Goal: Check status: Check status

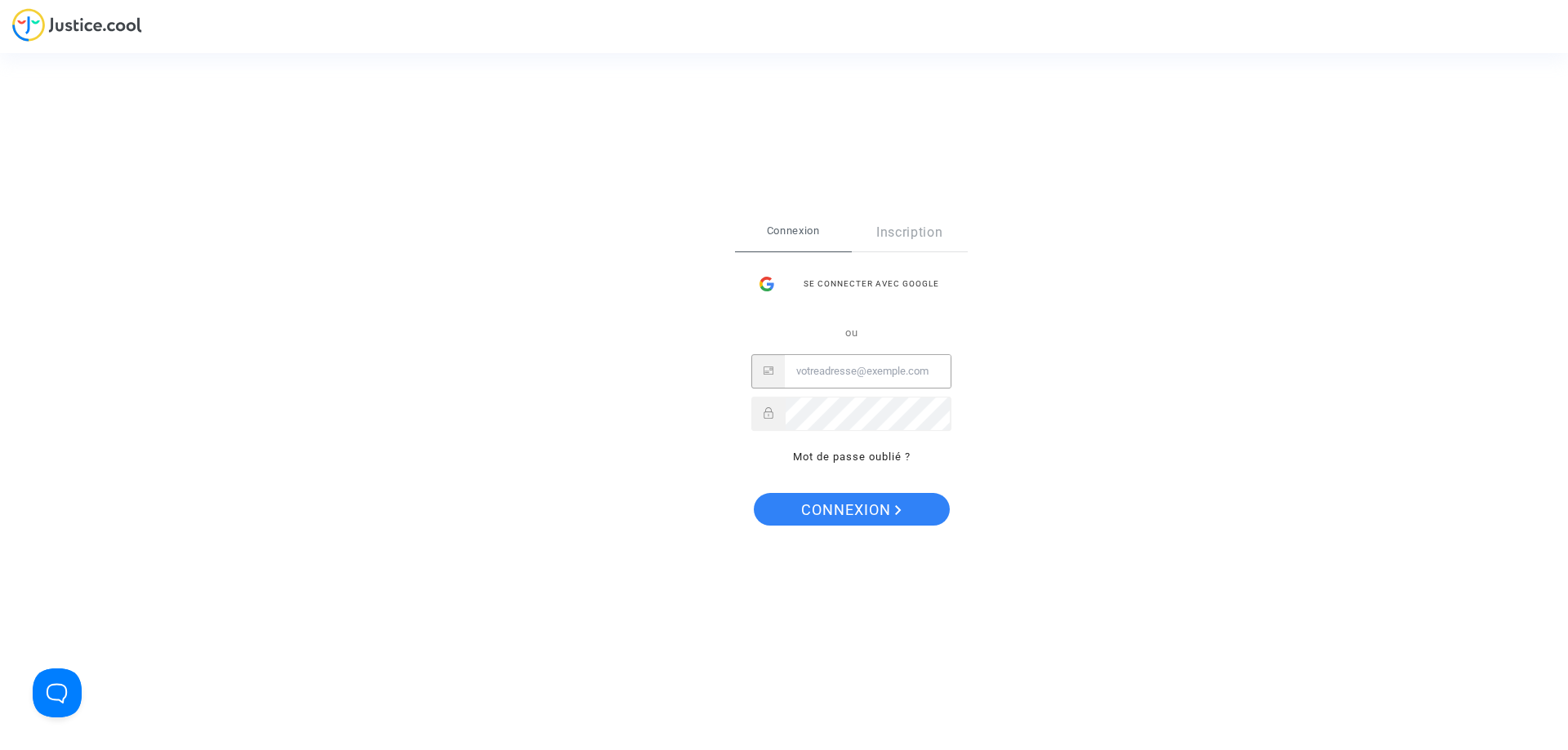
click at [820, 377] on input "Email" at bounding box center [867, 371] width 166 height 33
paste input "imitxelena@reclamapormi.com"
type input "imitxelena@reclamapormi.com"
drag, startPoint x: 808, startPoint y: 514, endPoint x: 811, endPoint y: 527, distance: 13.3
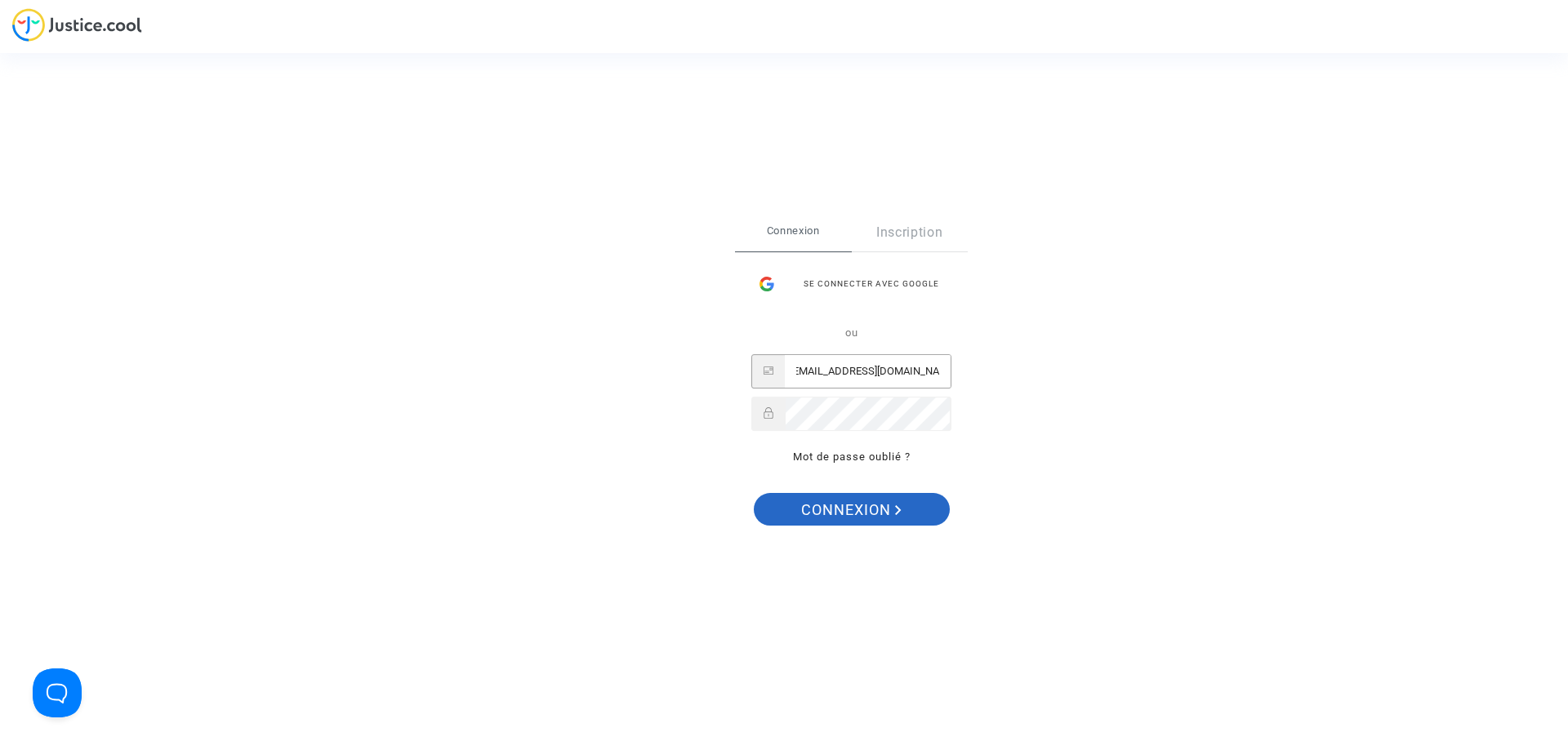
click at [808, 515] on span "Connexion" at bounding box center [851, 509] width 100 height 35
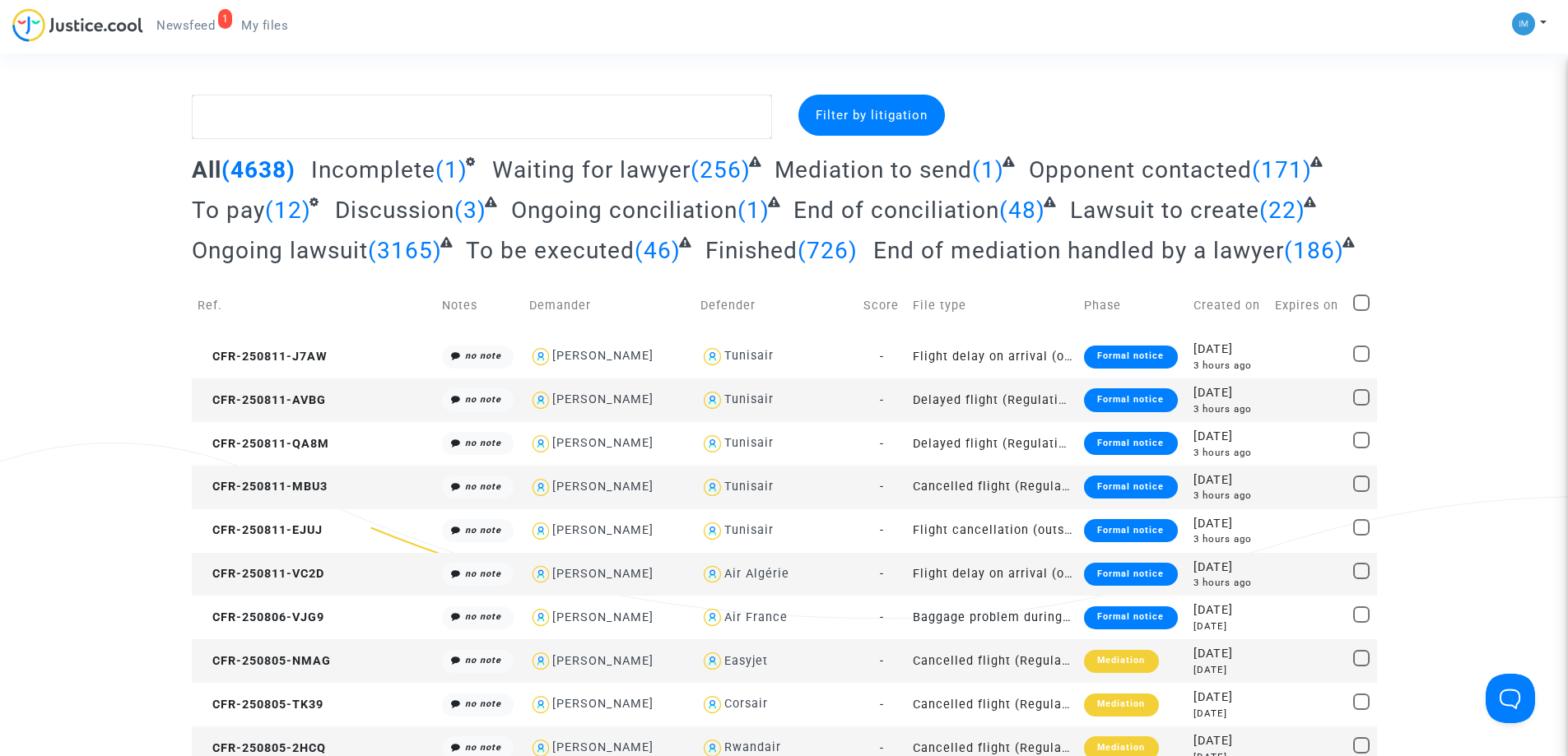
click at [501, 248] on span "To be executed" at bounding box center [550, 251] width 169 height 27
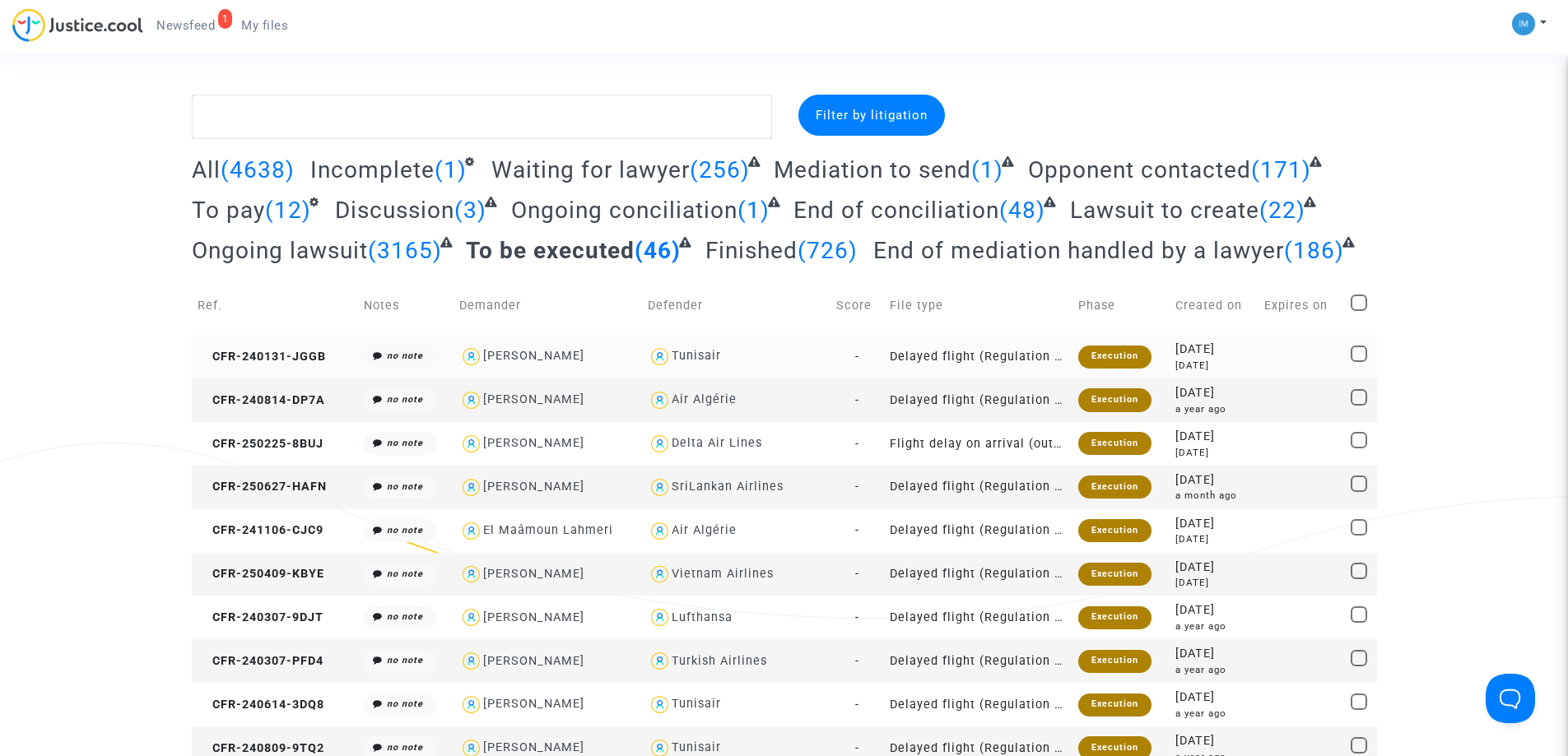
click at [836, 361] on td "-" at bounding box center [857, 356] width 54 height 44
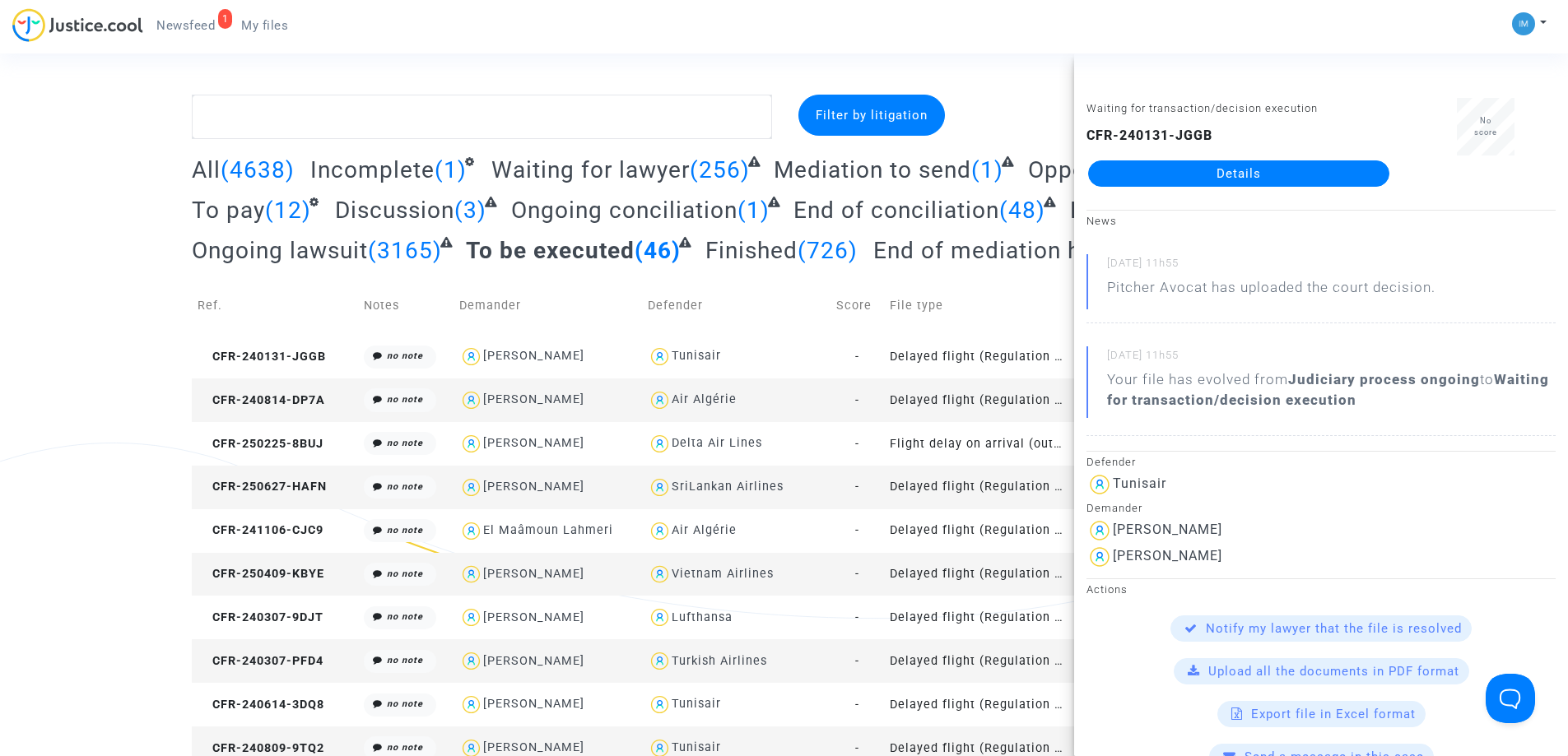
click at [921, 406] on td "Delayed flight (Regulation EC 261/2004)" at bounding box center [978, 400] width 189 height 44
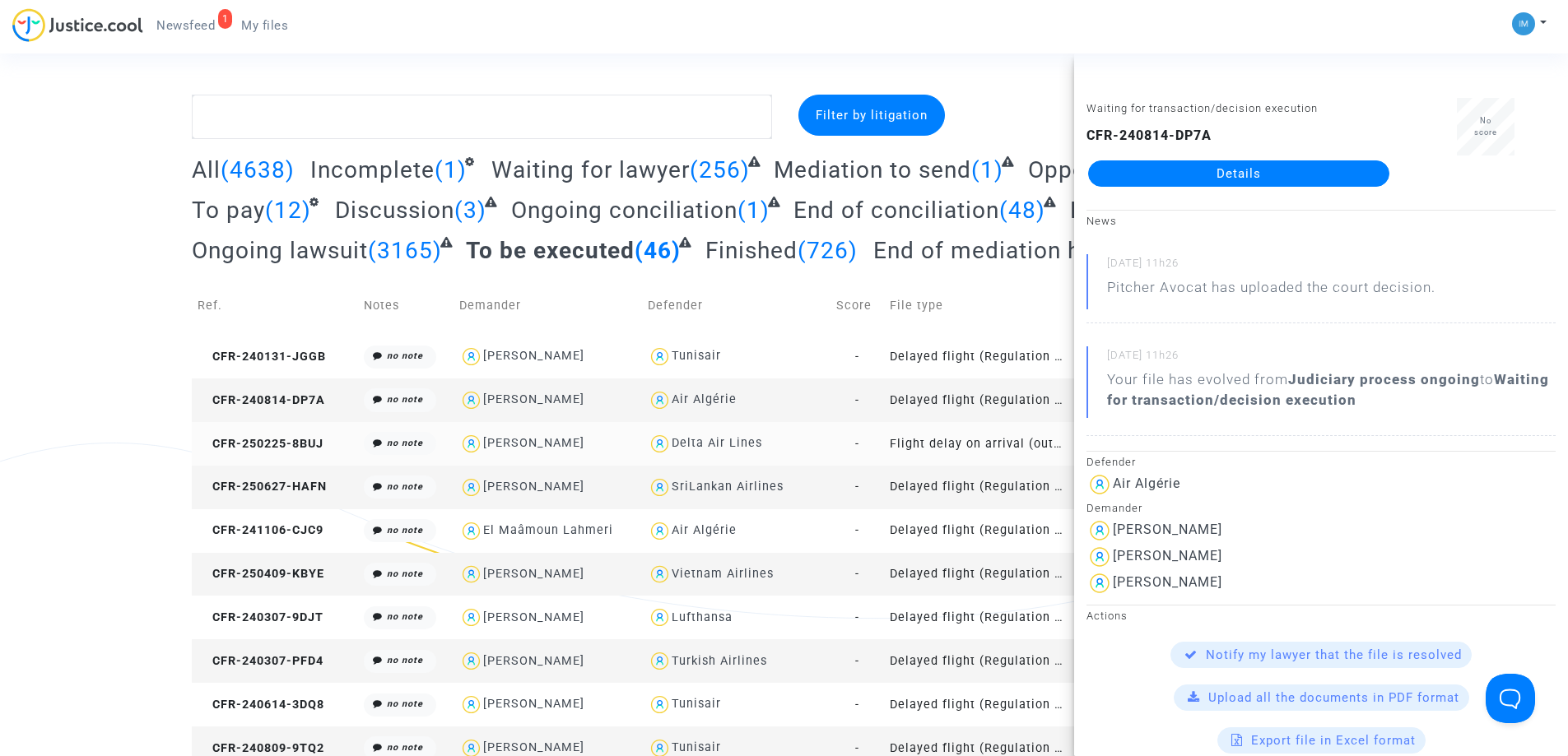
click at [907, 447] on td "Flight delay on arrival (outside of EU - Montreal Convention)" at bounding box center [978, 444] width 189 height 44
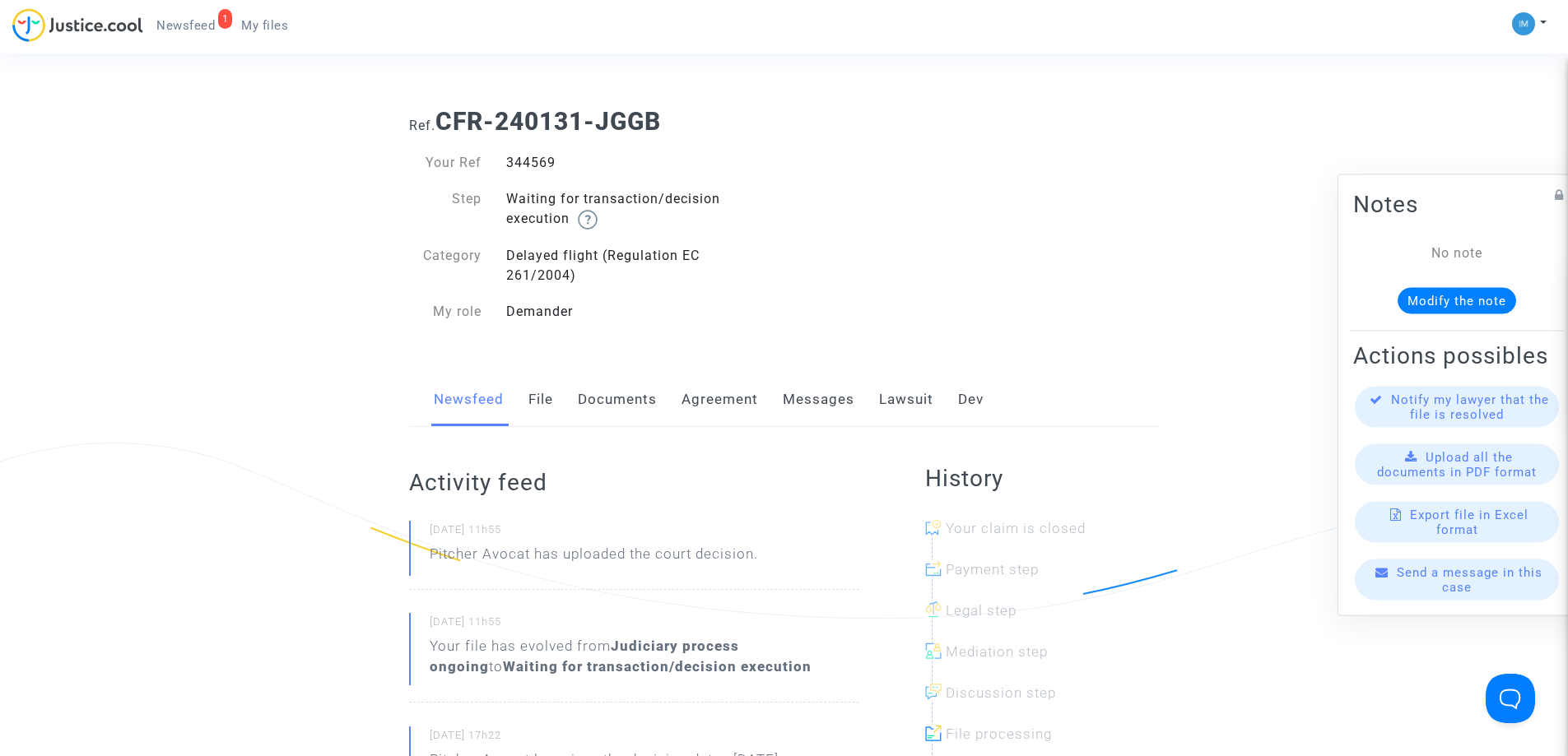
click at [907, 399] on link "Lawsuit" at bounding box center [906, 400] width 55 height 55
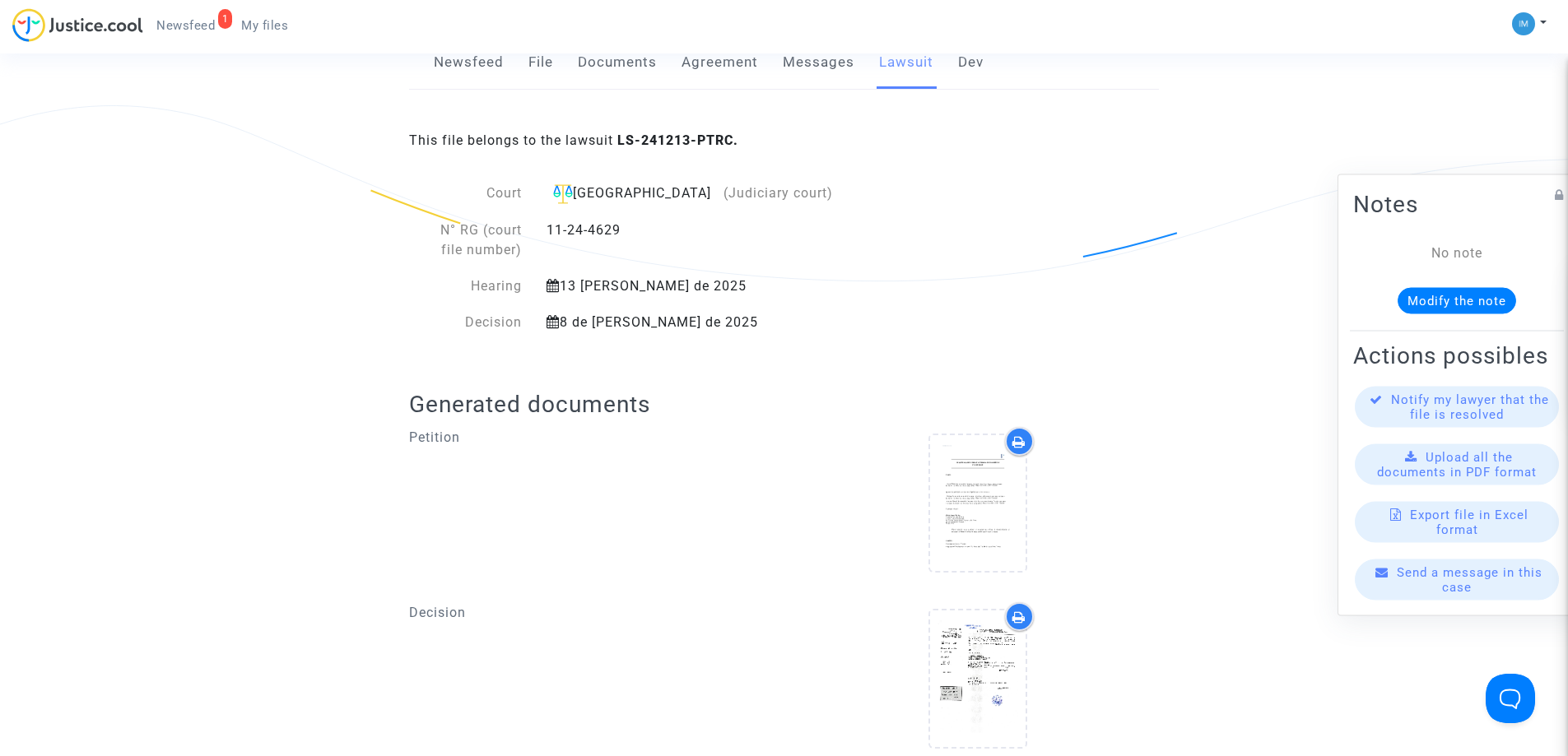
scroll to position [265, 0]
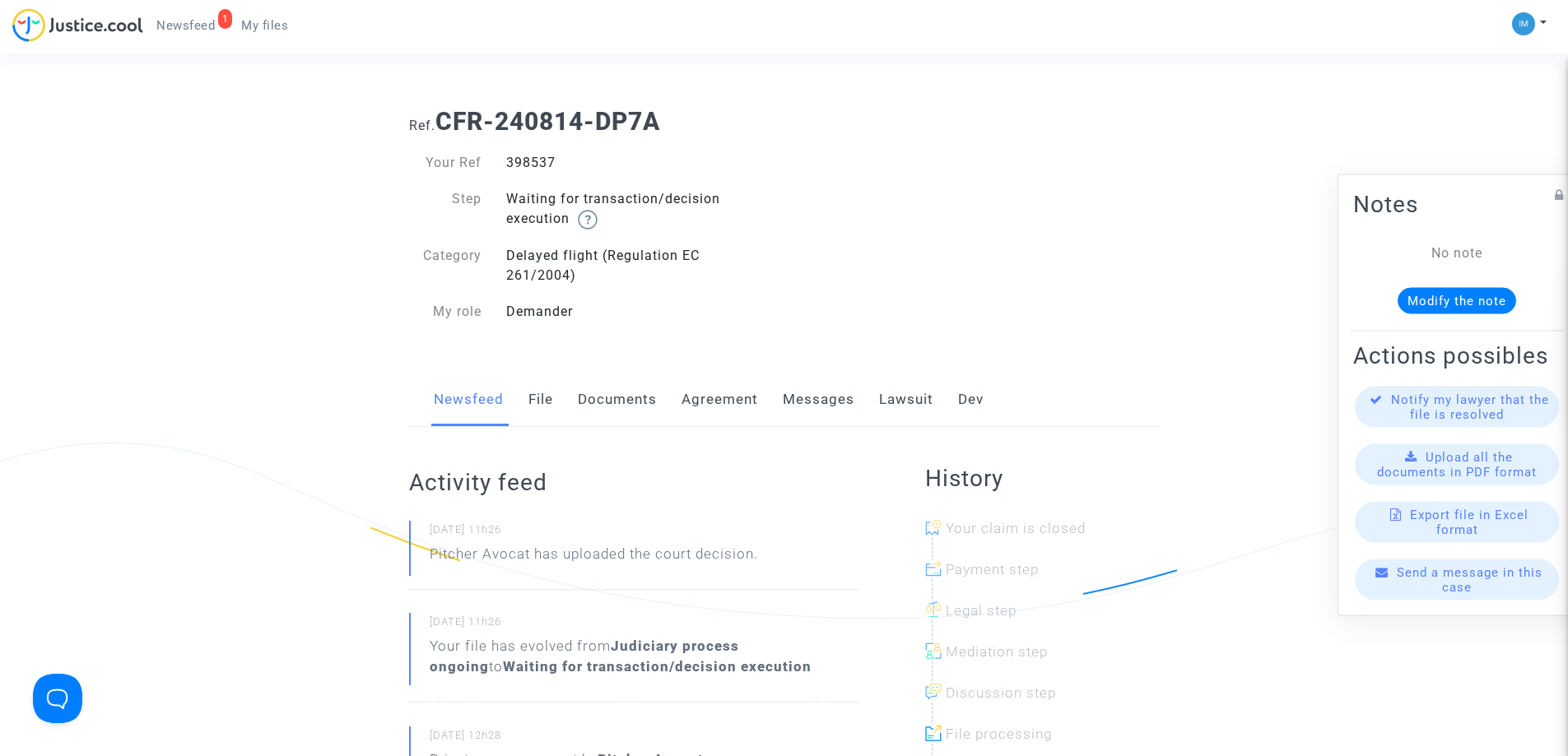
click at [887, 398] on link "Lawsuit" at bounding box center [906, 400] width 55 height 55
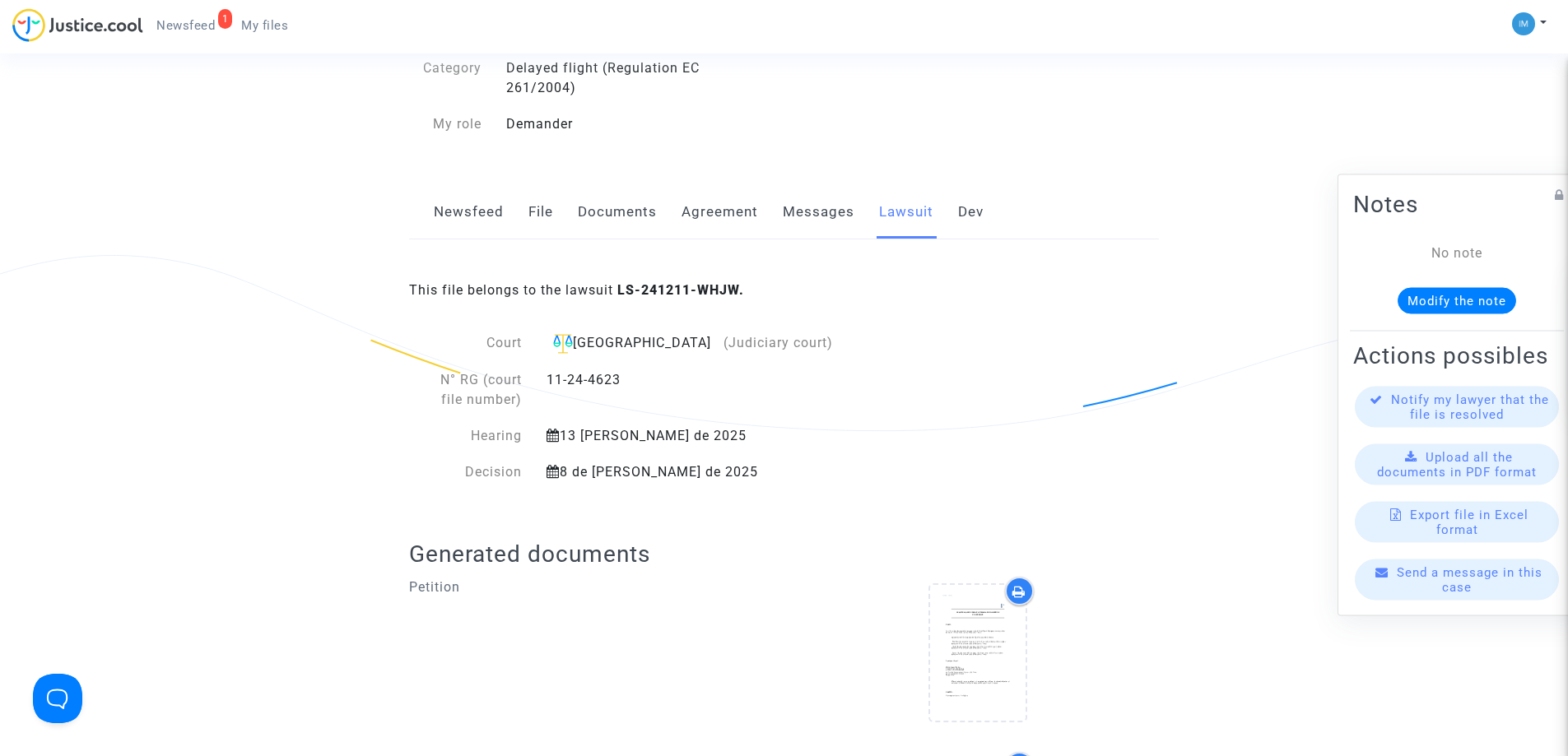
scroll to position [66, 0]
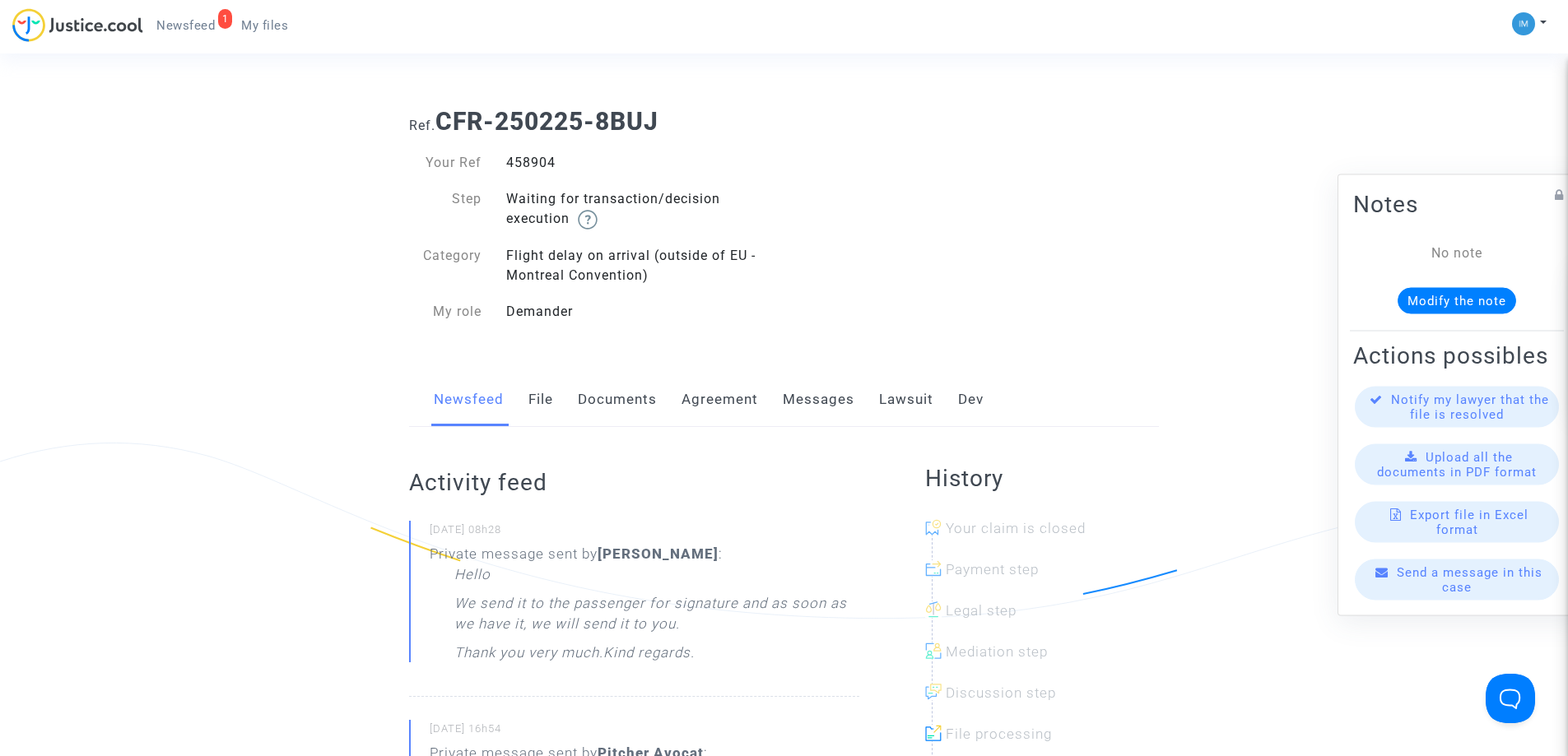
click at [918, 404] on link "Lawsuit" at bounding box center [906, 400] width 55 height 55
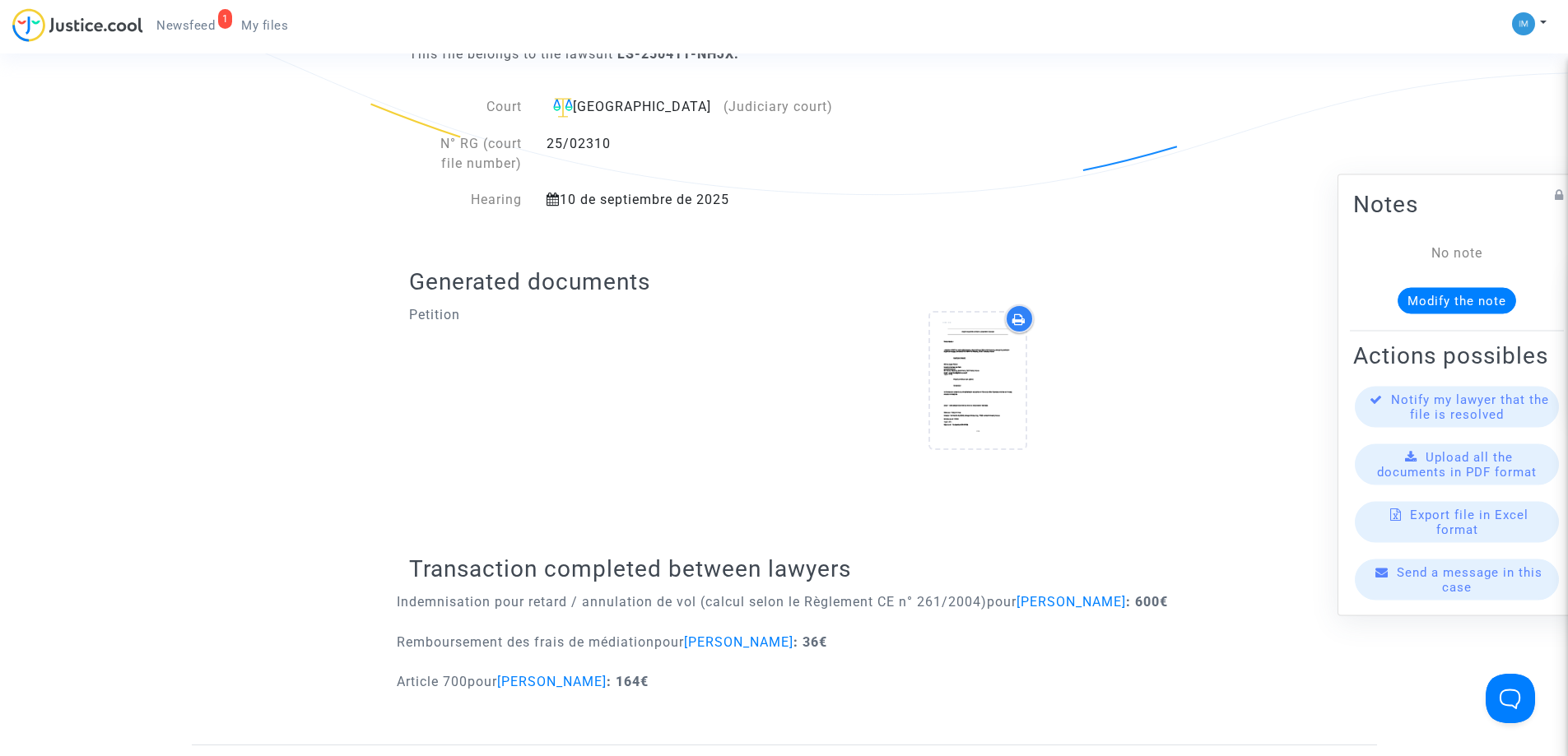
scroll to position [434, 0]
